Goal: Complete application form

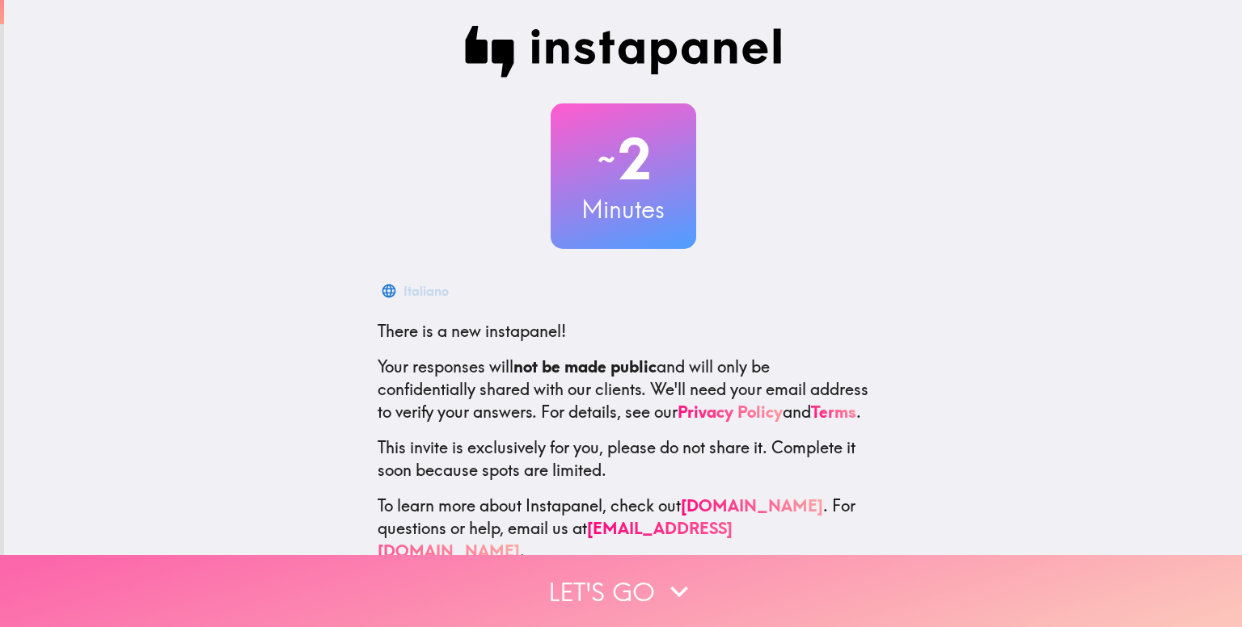
click at [637, 573] on button "Let's go" at bounding box center [621, 592] width 1242 height 72
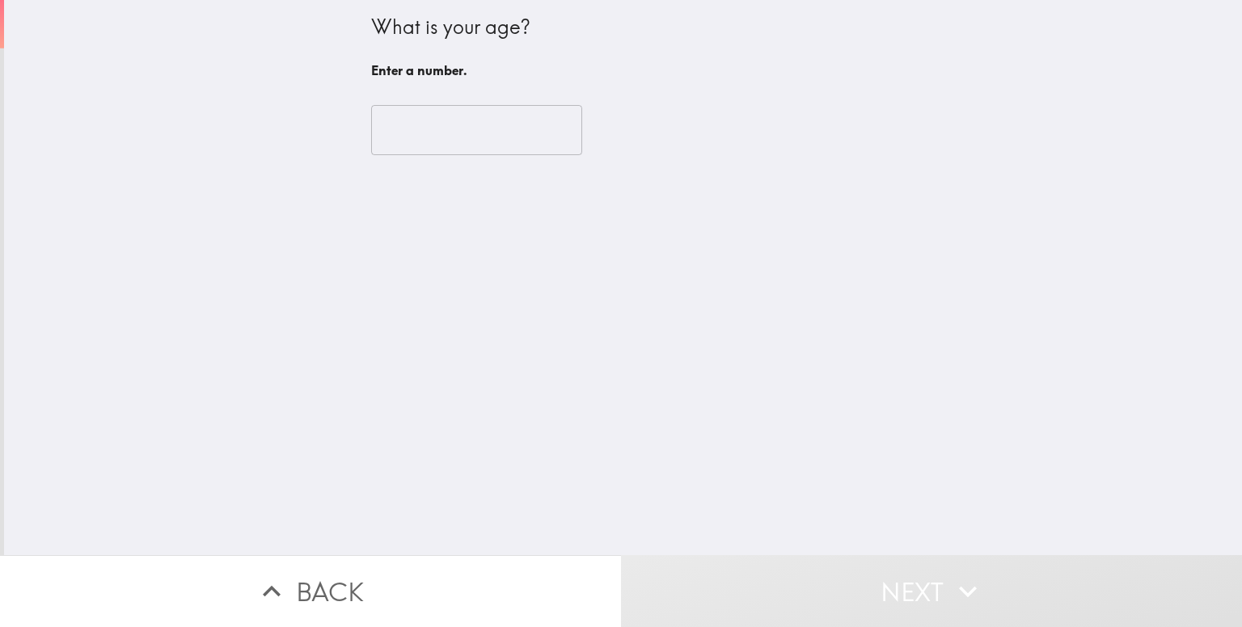
click at [492, 123] on input "number" at bounding box center [476, 130] width 211 height 50
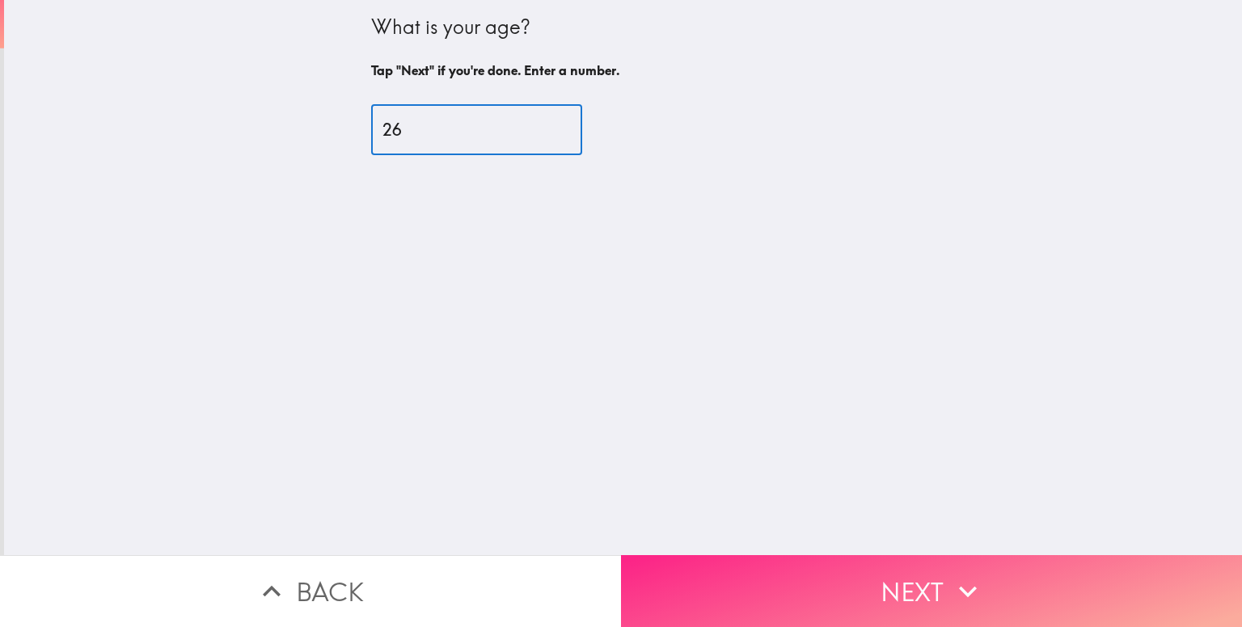
type input "26"
click at [686, 580] on button "Next" at bounding box center [931, 592] width 621 height 72
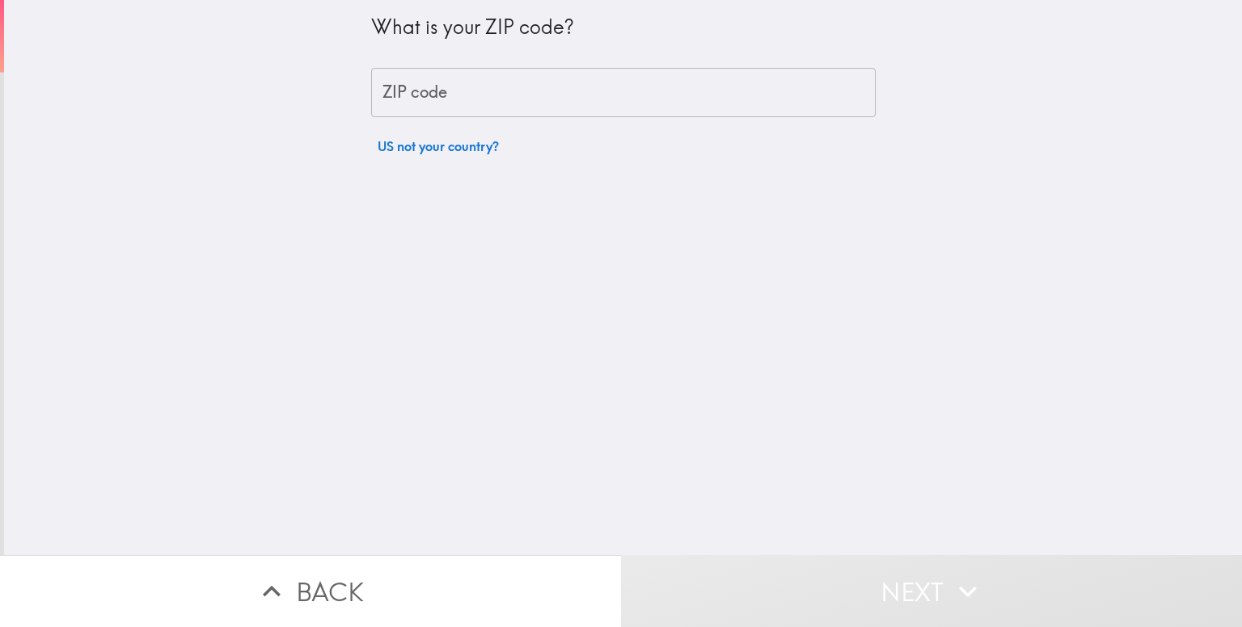
click at [479, 65] on div "What is your ZIP code? ZIP code ZIP code US not your country?" at bounding box center [623, 81] width 505 height 163
click at [471, 78] on input "ZIP code" at bounding box center [623, 93] width 505 height 50
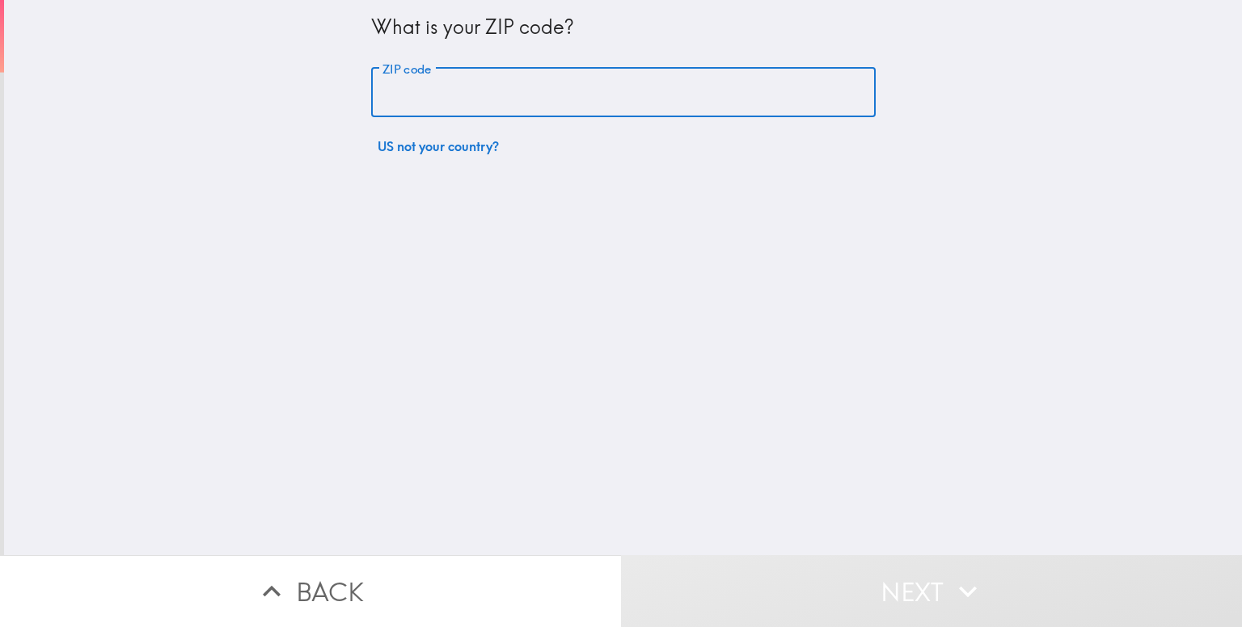
type input "10312"
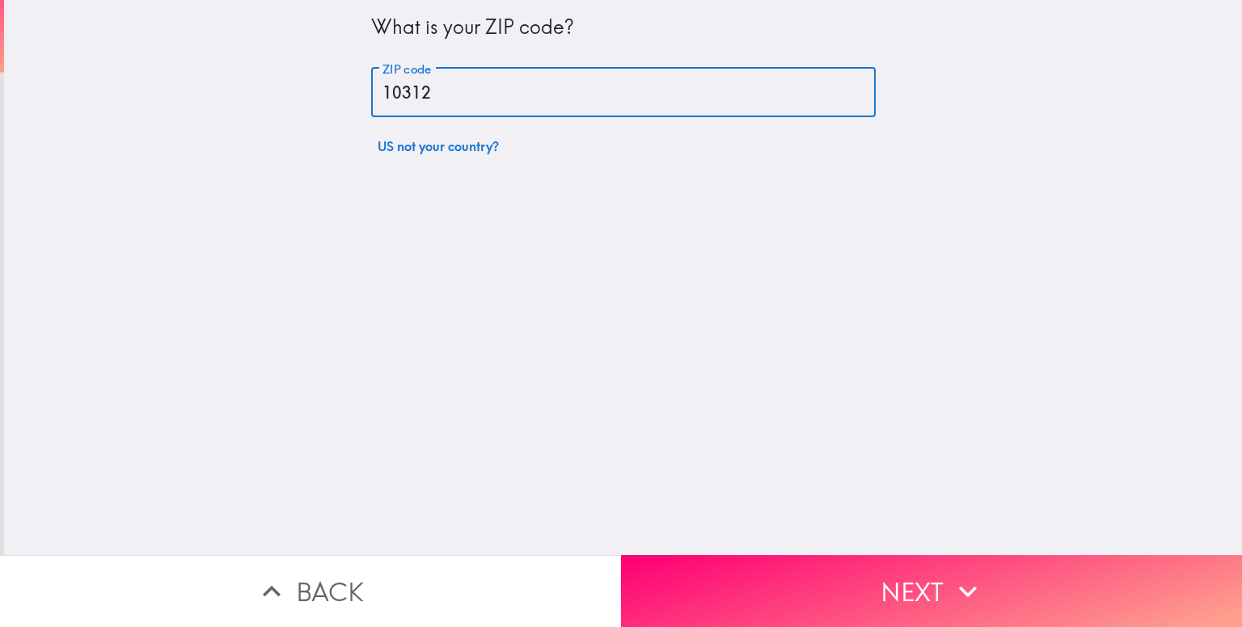
click at [661, 527] on div "What is your ZIP code? ZIP code 10312 ZIP code US not your country?" at bounding box center [623, 278] width 1238 height 556
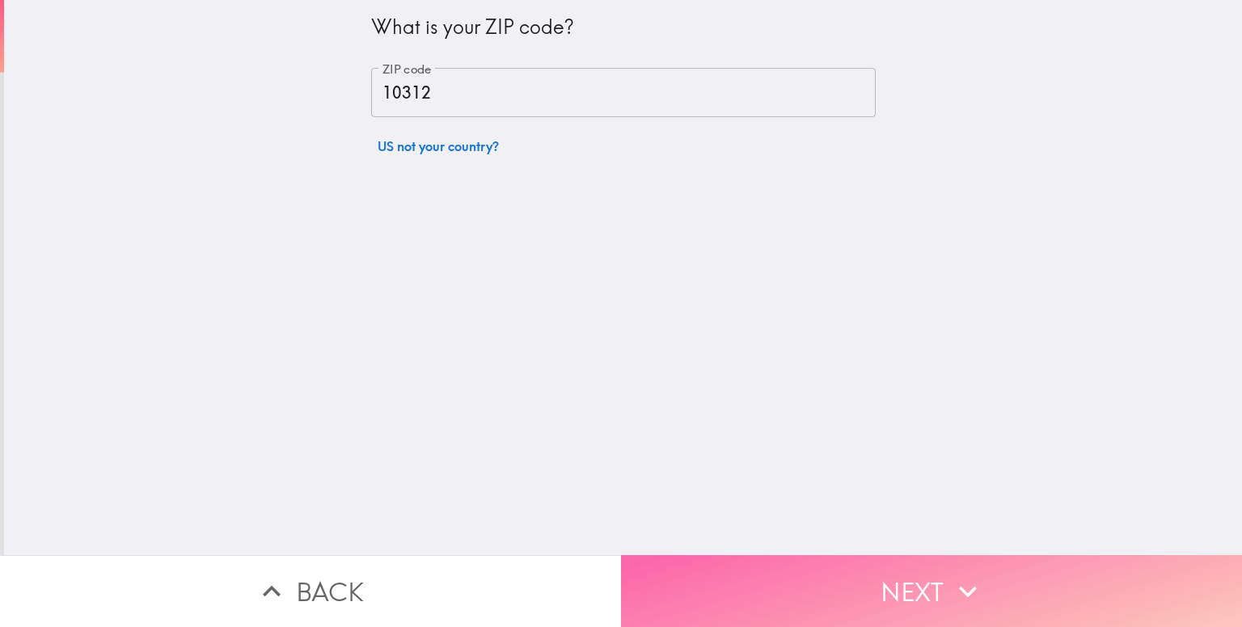
click at [654, 602] on button "Next" at bounding box center [931, 592] width 621 height 72
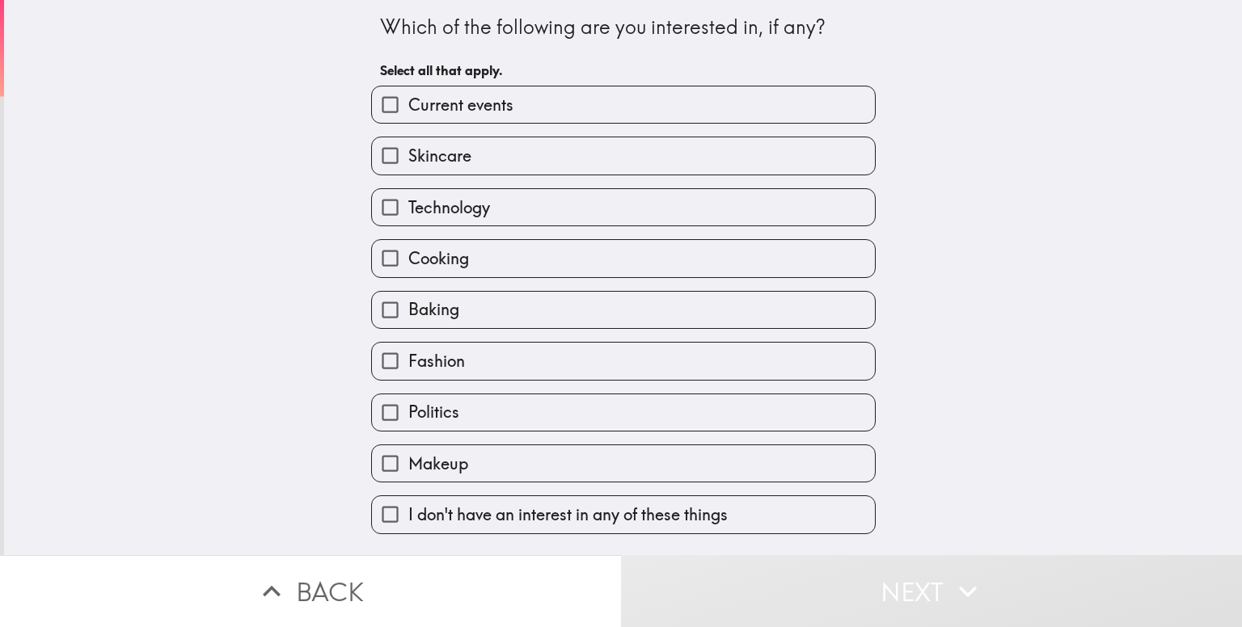
drag, startPoint x: 482, startPoint y: 237, endPoint x: 497, endPoint y: 213, distance: 28.0
click at [482, 236] on div "Cooking" at bounding box center [616, 251] width 517 height 51
click at [513, 224] on div "Current events Skincare Technology Cooking Baking Fashion Politics Makeup I don…" at bounding box center [616, 304] width 517 height 462
click at [529, 182] on div "Technology" at bounding box center [616, 200] width 517 height 51
click at [524, 227] on div "Cooking" at bounding box center [616, 251] width 517 height 51
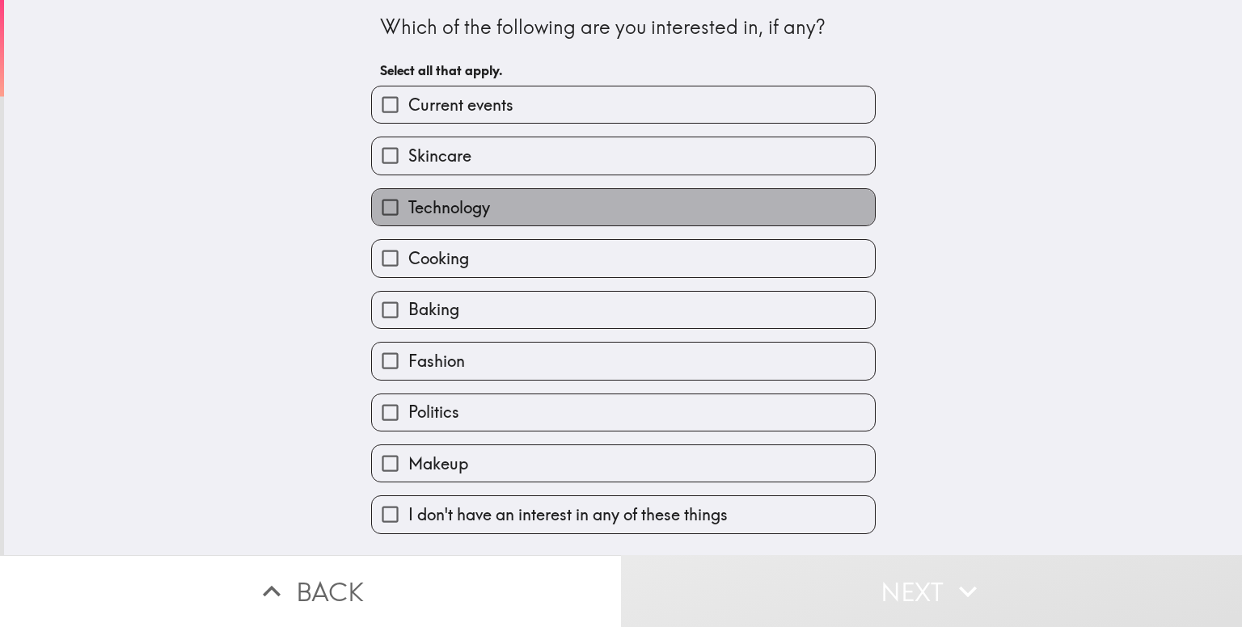
click at [534, 207] on label "Technology" at bounding box center [623, 207] width 503 height 36
click at [408, 207] on input "Technology" at bounding box center [390, 207] width 36 height 36
checkbox input "true"
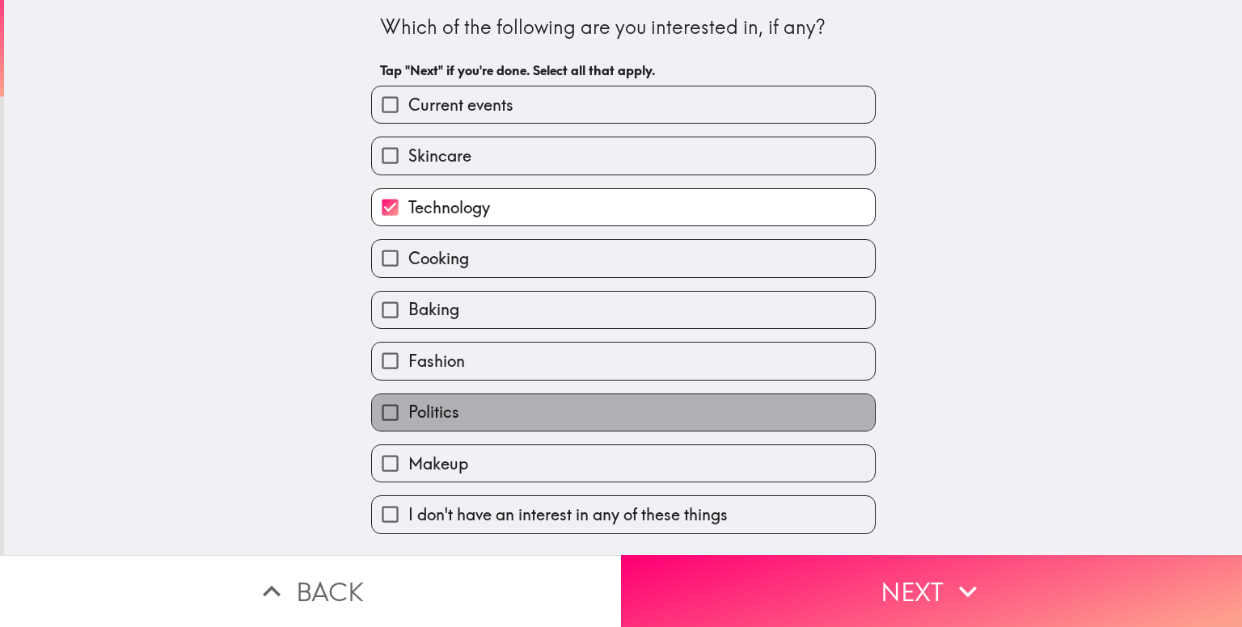
click at [507, 420] on label "Politics" at bounding box center [623, 413] width 503 height 36
click at [408, 420] on input "Politics" at bounding box center [390, 413] width 36 height 36
checkbox input "true"
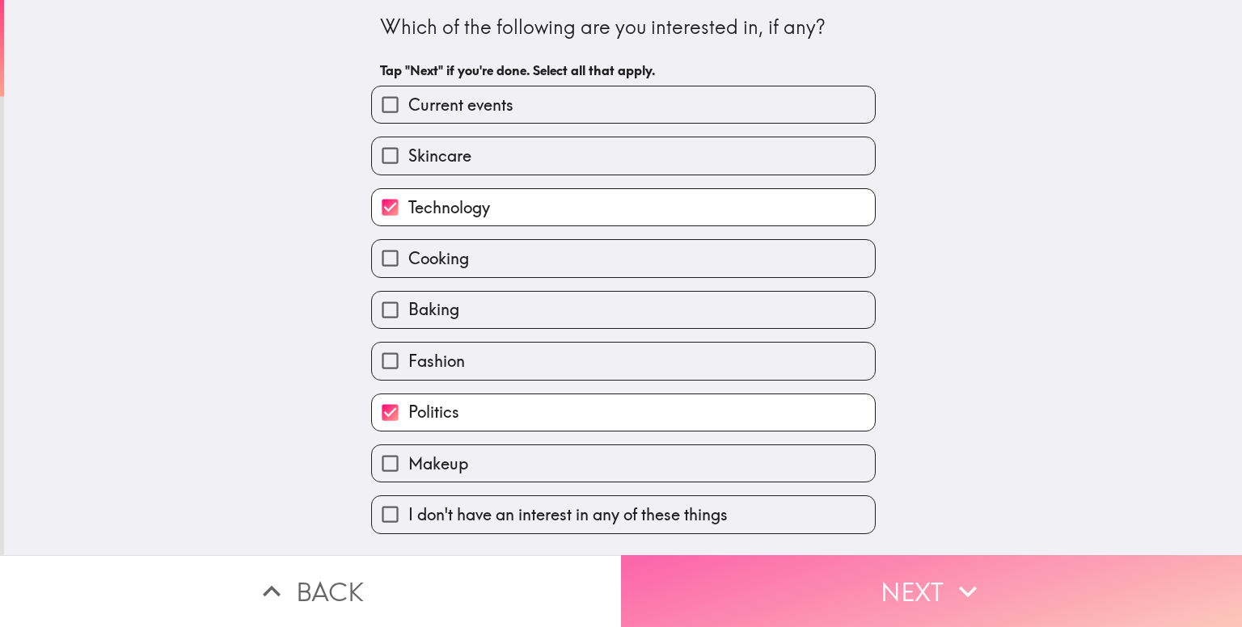
click at [697, 562] on button "Next" at bounding box center [931, 592] width 621 height 72
